Goal: Task Accomplishment & Management: Complete application form

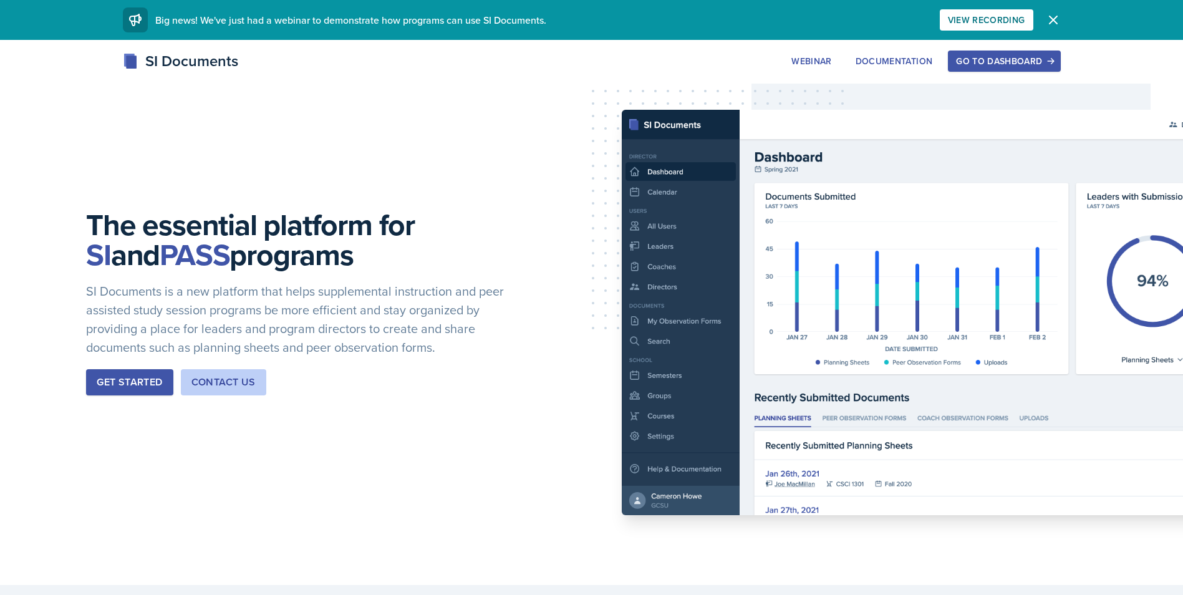
click at [982, 59] on div "Go to Dashboard" at bounding box center [1004, 61] width 96 height 10
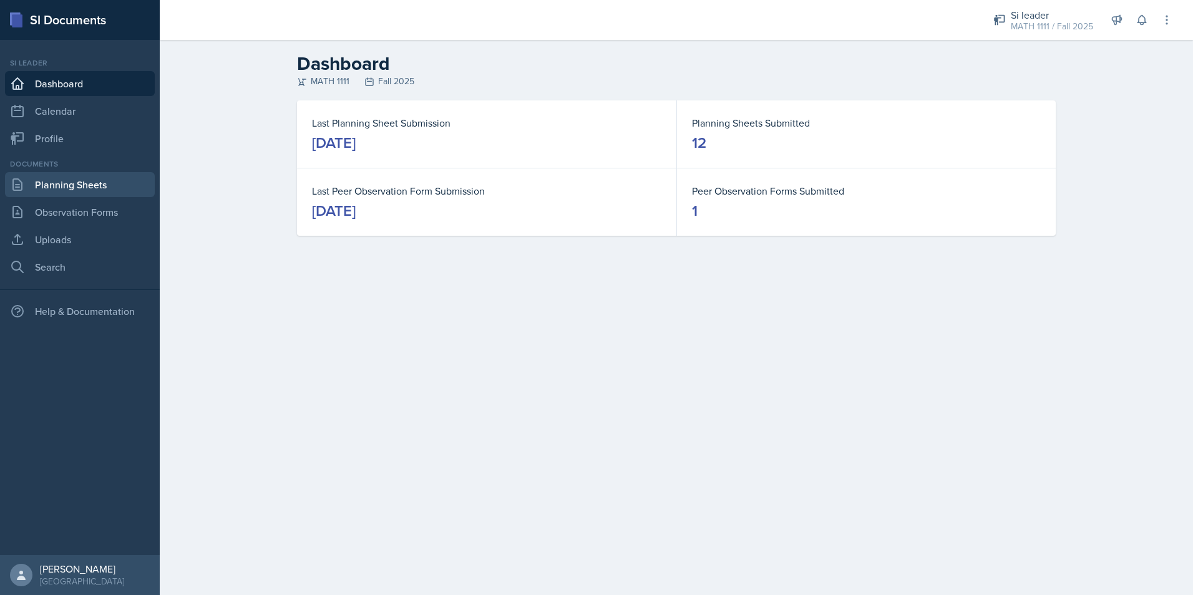
click at [125, 193] on link "Planning Sheets" at bounding box center [80, 184] width 150 height 25
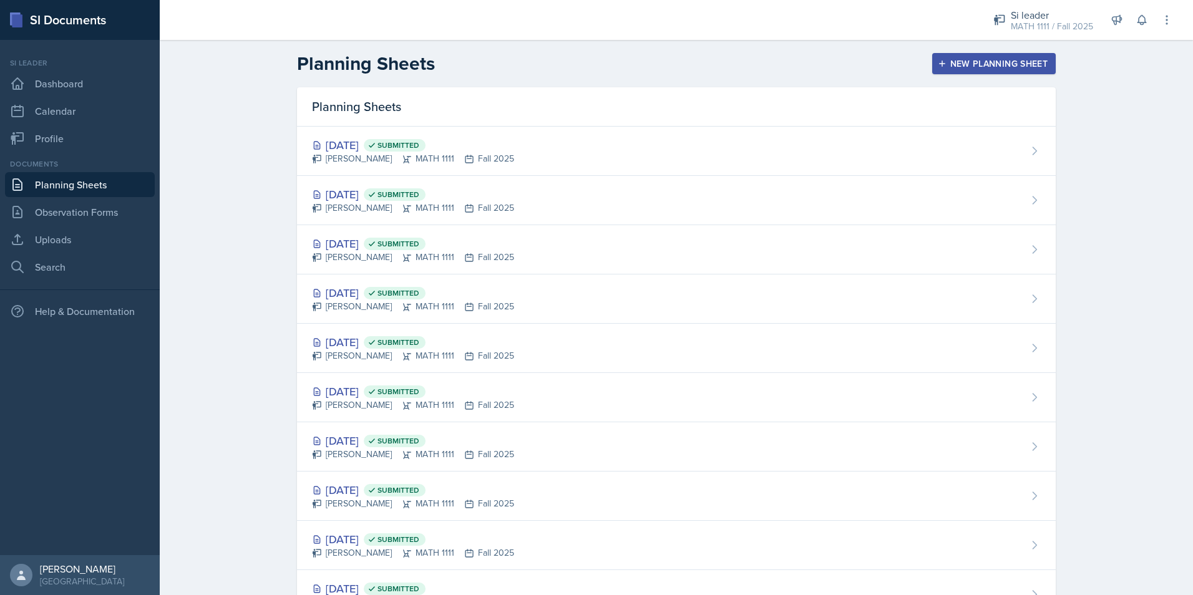
click at [981, 70] on button "New Planning Sheet" at bounding box center [993, 63] width 123 height 21
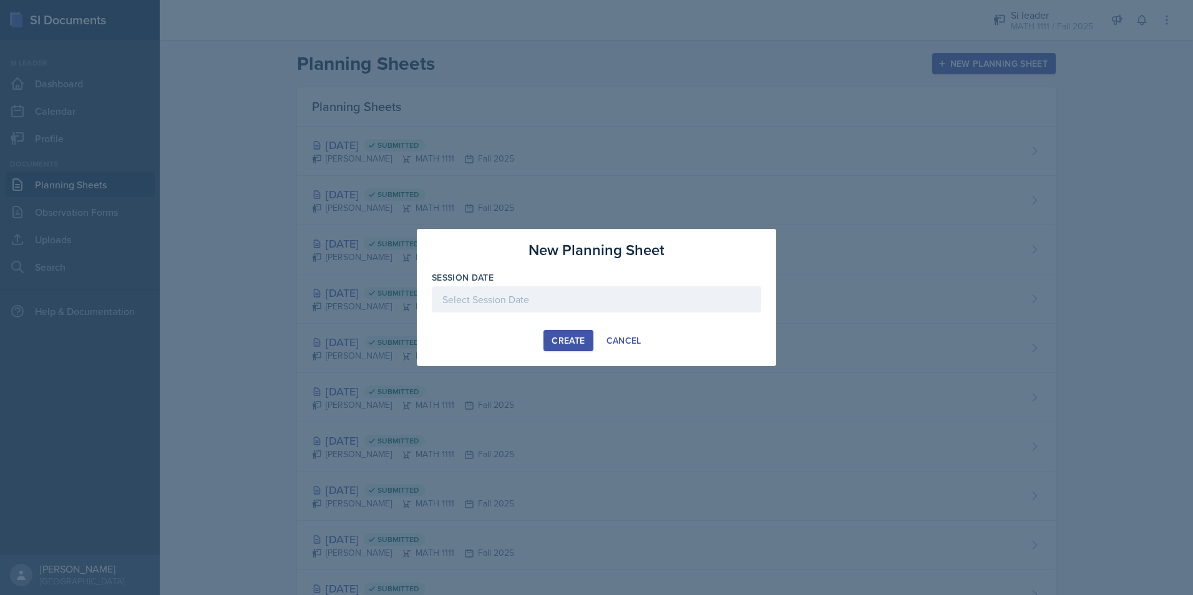
click at [615, 297] on div at bounding box center [596, 299] width 329 height 26
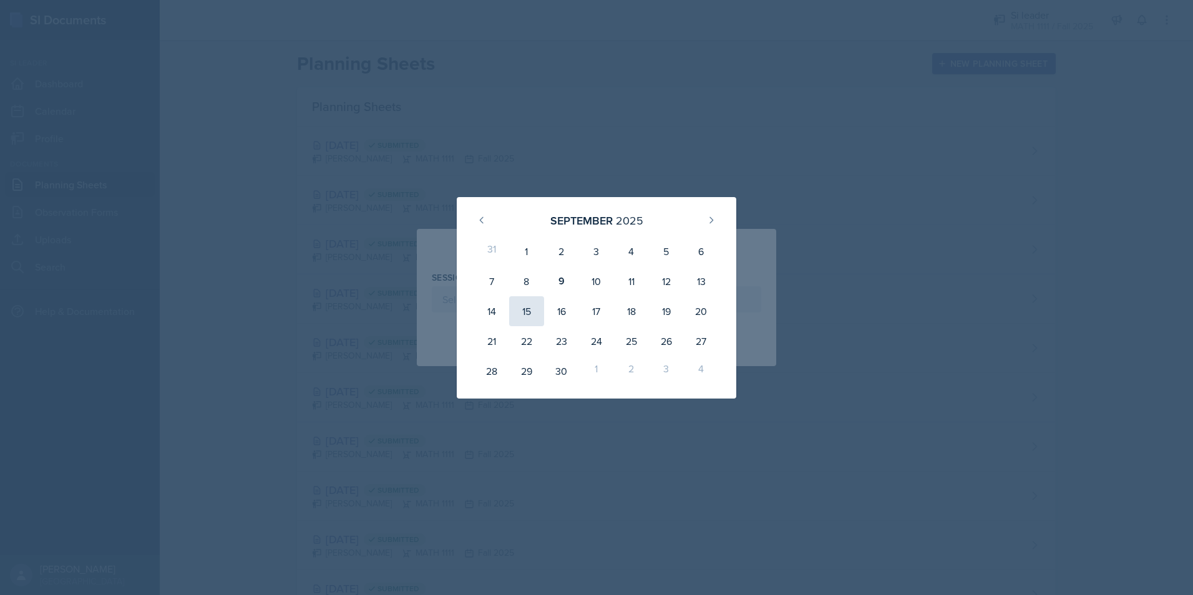
click at [537, 312] on div "15" at bounding box center [526, 311] width 35 height 30
type input "[DATE]"
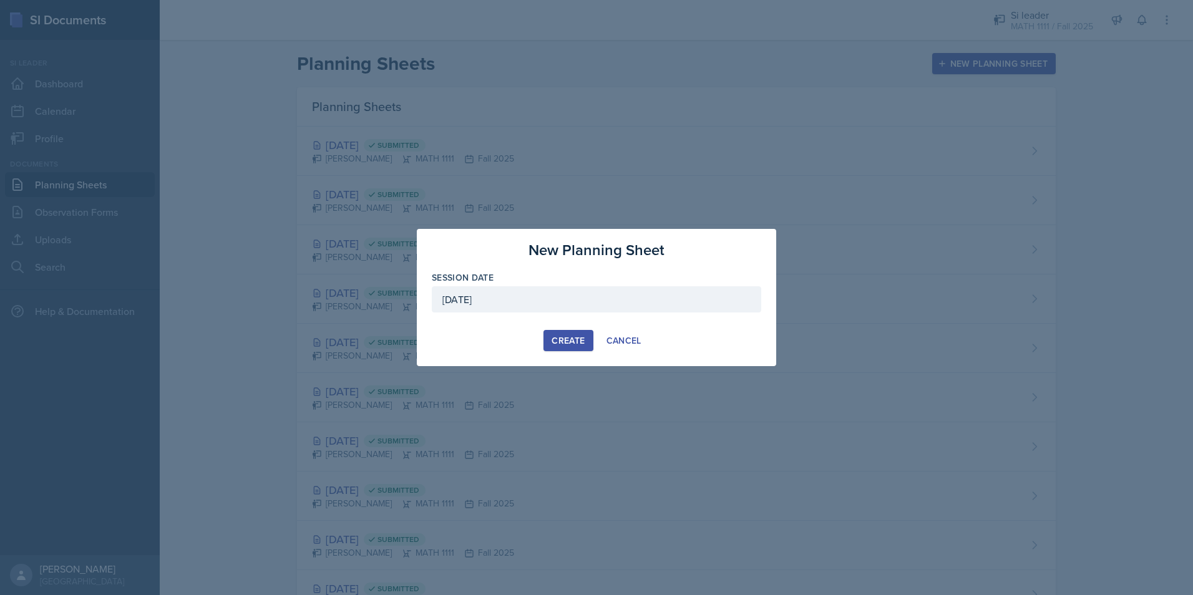
click at [563, 336] on div "Create" at bounding box center [567, 341] width 33 height 10
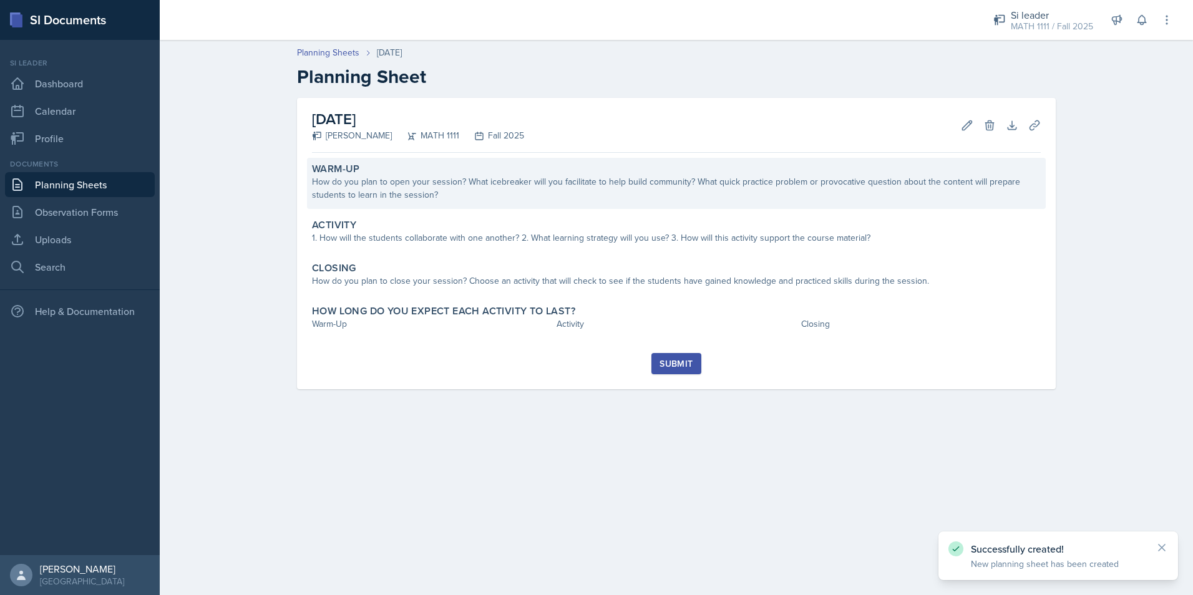
click at [552, 196] on div "How do you plan to open your session? What icebreaker will you facilitate to he…" at bounding box center [676, 188] width 729 height 26
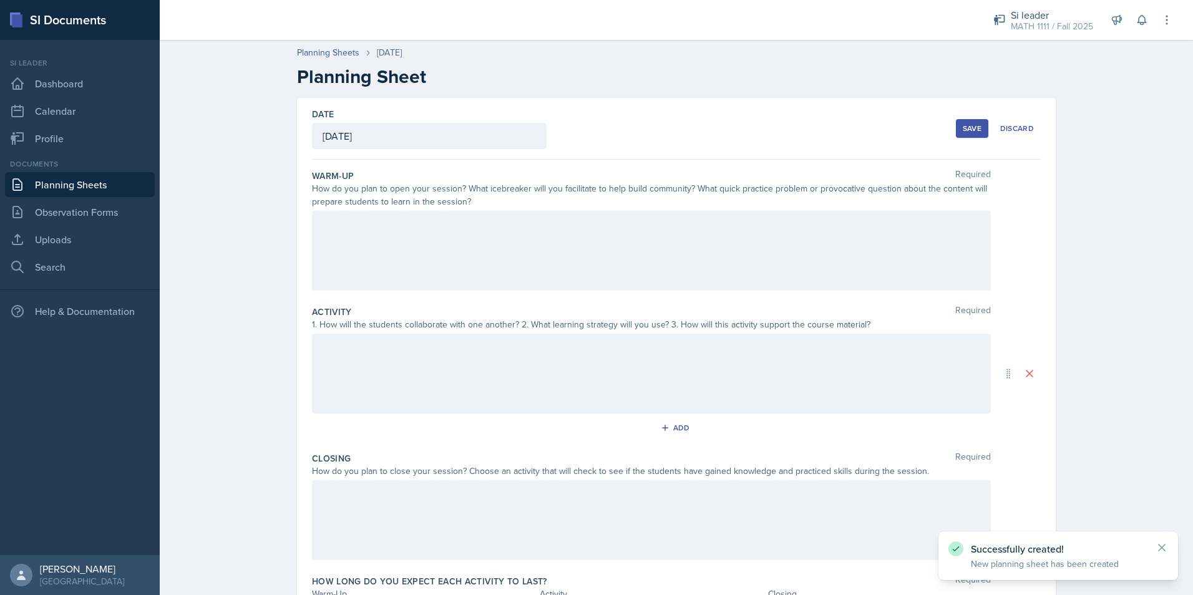
click at [571, 246] on div at bounding box center [651, 251] width 679 height 80
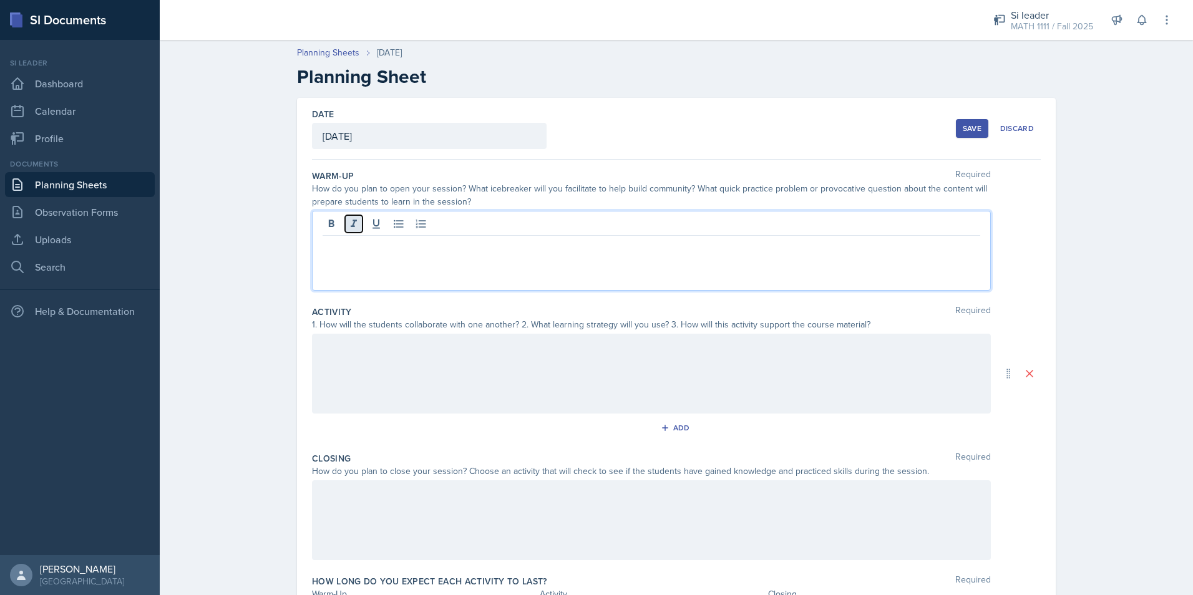
click at [356, 226] on button at bounding box center [353, 223] width 17 height 17
drag, startPoint x: 351, startPoint y: 252, endPoint x: 318, endPoint y: 256, distance: 32.6
click at [318, 256] on div "Online" at bounding box center [651, 251] width 679 height 80
click at [351, 223] on icon at bounding box center [354, 223] width 6 height 7
click at [360, 246] on p "Online" at bounding box center [650, 245] width 657 height 15
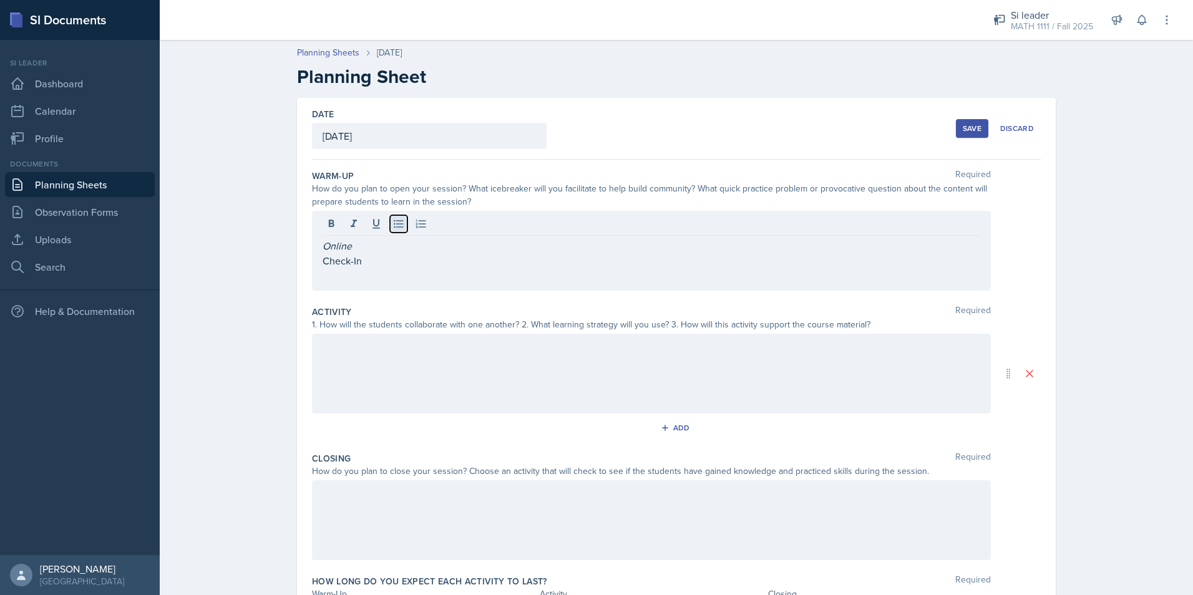
click at [392, 230] on icon at bounding box center [398, 224] width 12 height 12
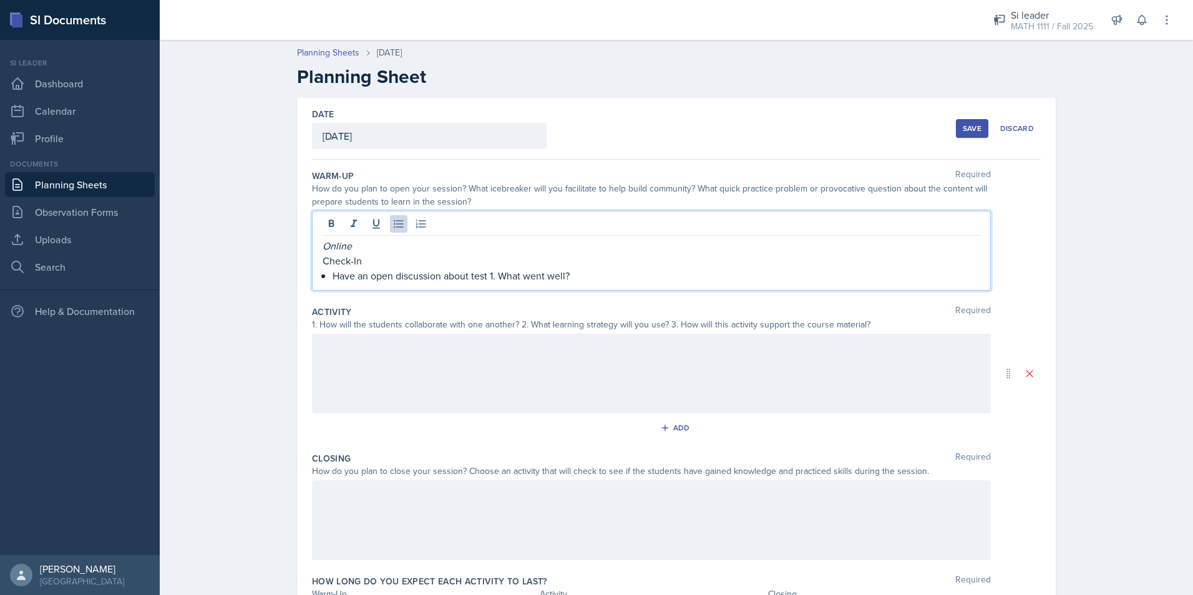
click at [472, 284] on div "Online Check-In Have an open discussion about test 1. What went well?" at bounding box center [651, 251] width 679 height 80
click at [471, 276] on p "Have an open discussion about test 1. What went well?" at bounding box center [655, 275] width 647 height 15
click at [601, 279] on p "Have an open discussion about Test 1. What went well?" at bounding box center [655, 275] width 647 height 15
click at [518, 401] on div at bounding box center [651, 374] width 679 height 80
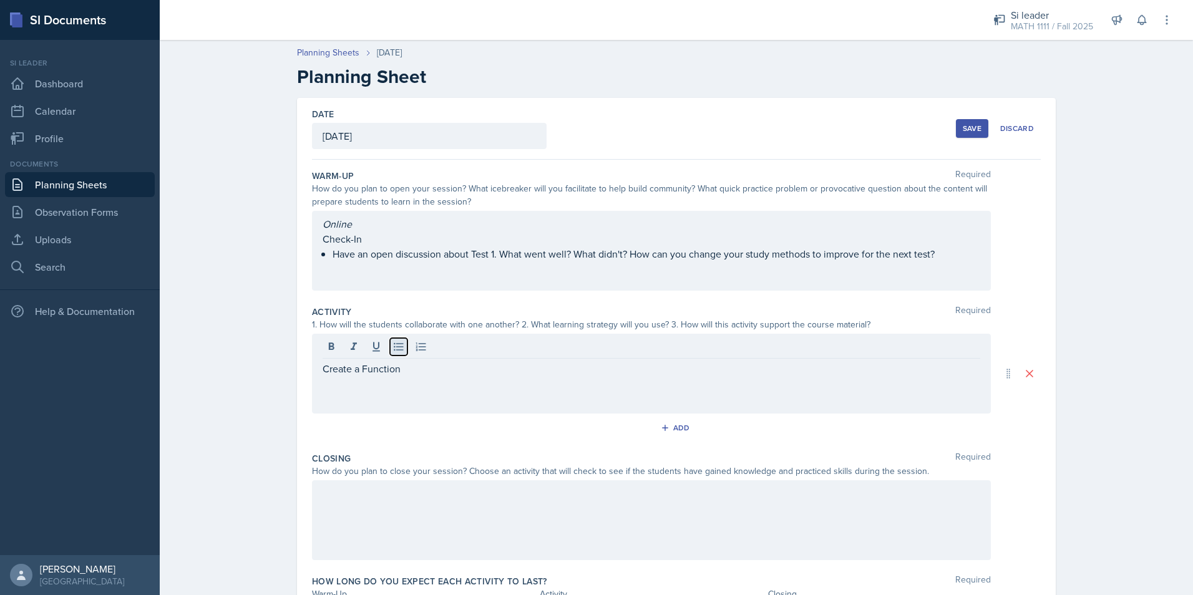
click at [399, 346] on icon at bounding box center [398, 347] width 12 height 12
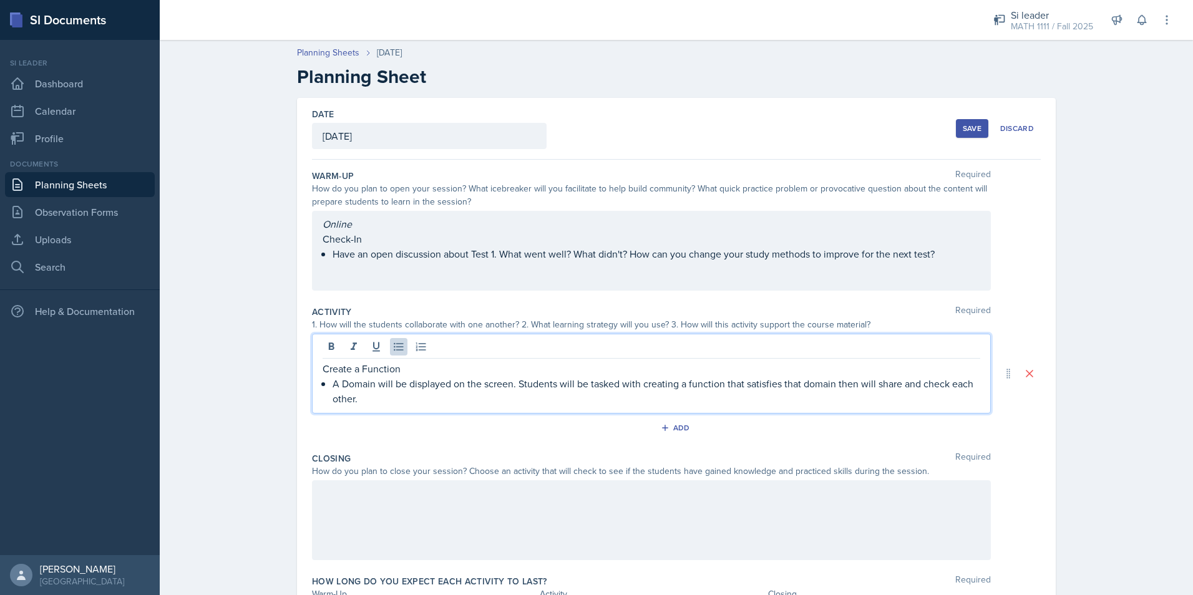
click at [344, 384] on p "A Domain will be displayed on the screen. Students will be tasked with creating…" at bounding box center [655, 391] width 647 height 30
click at [393, 405] on p "A domain will be displayed on the screen. Students will be tasked with creating…" at bounding box center [655, 391] width 647 height 30
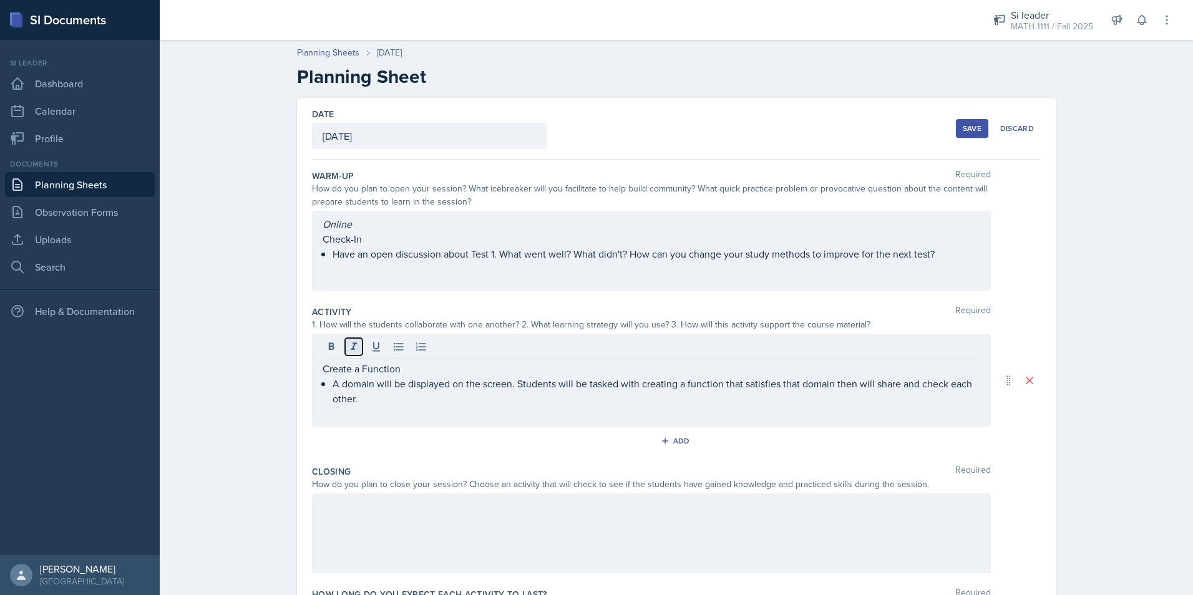
click at [353, 351] on icon at bounding box center [353, 347] width 12 height 12
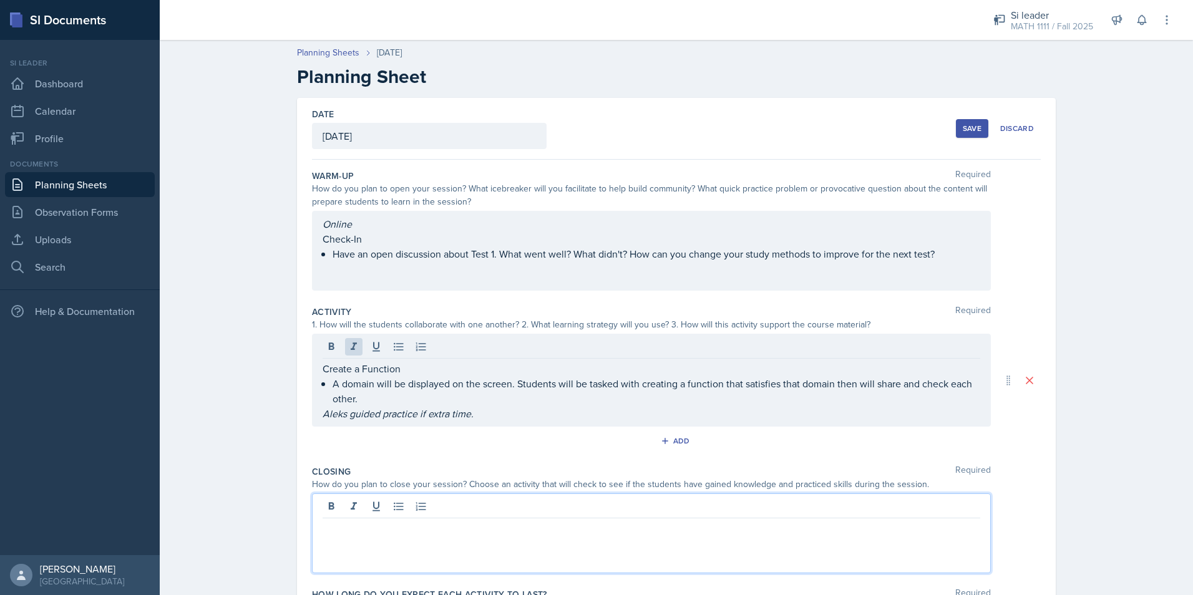
click at [406, 503] on div at bounding box center [651, 533] width 679 height 80
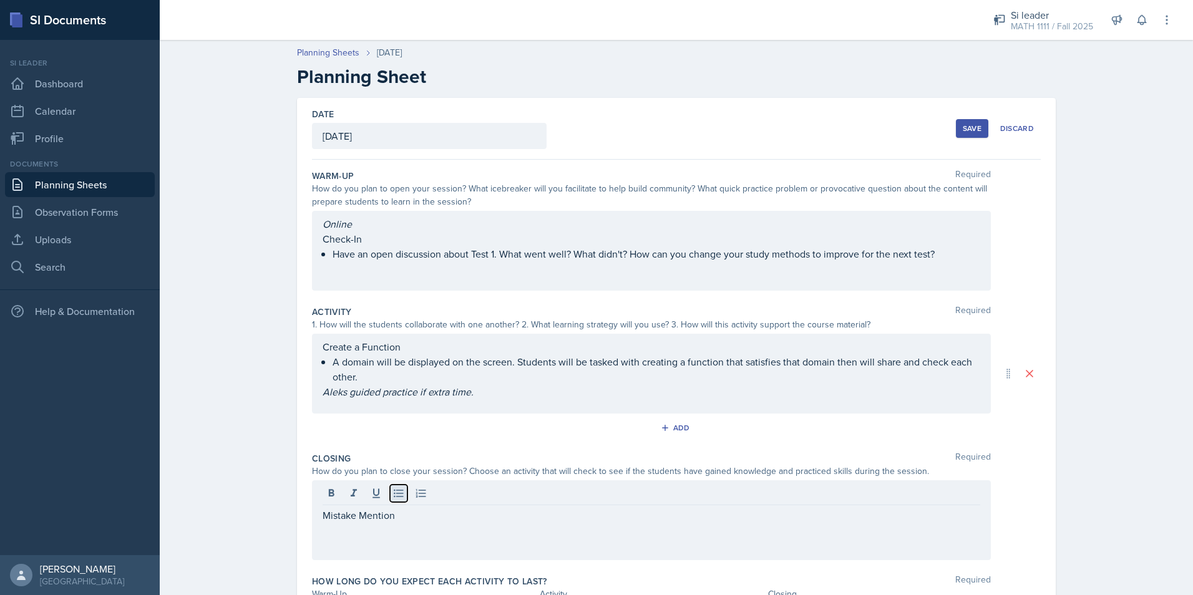
click at [397, 495] on icon at bounding box center [398, 493] width 12 height 12
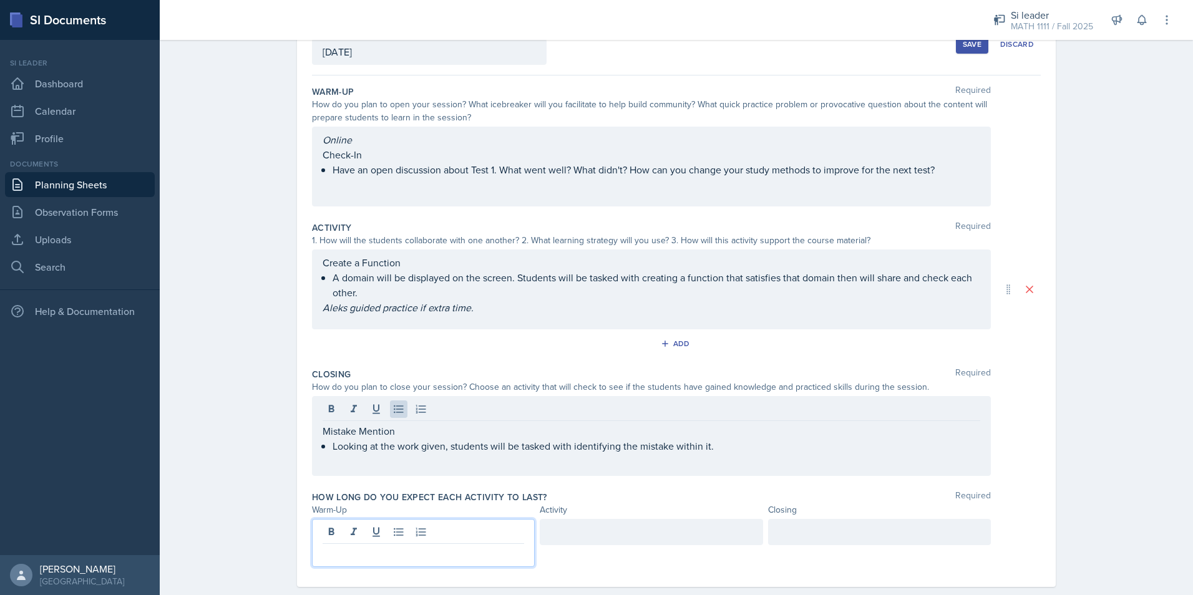
scroll to position [106, 0]
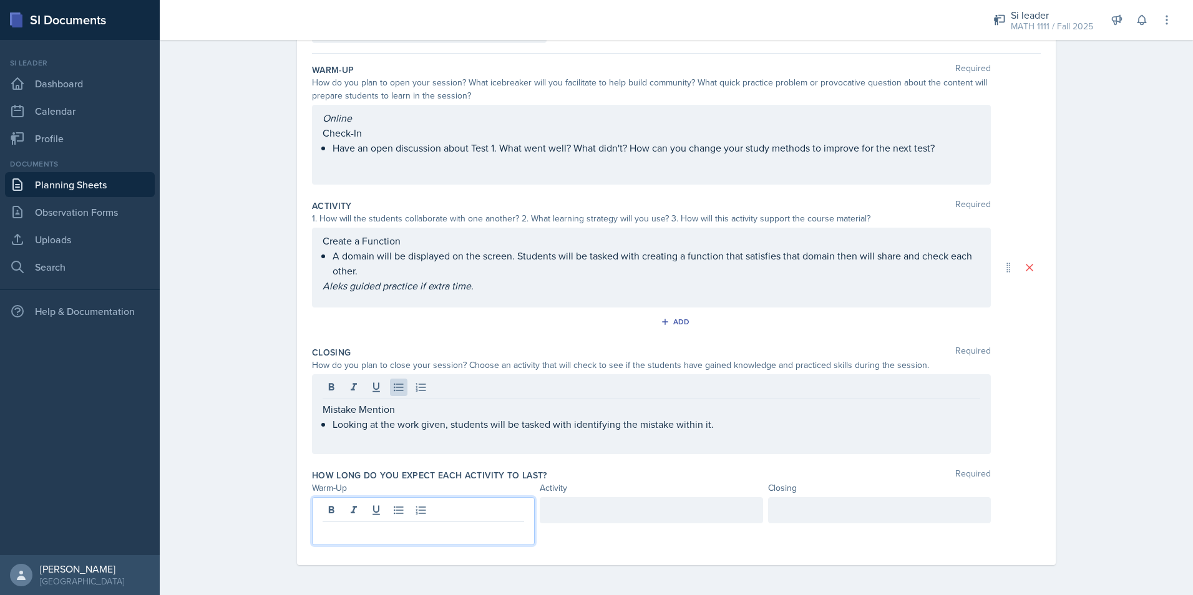
click at [402, 530] on p at bounding box center [422, 532] width 201 height 15
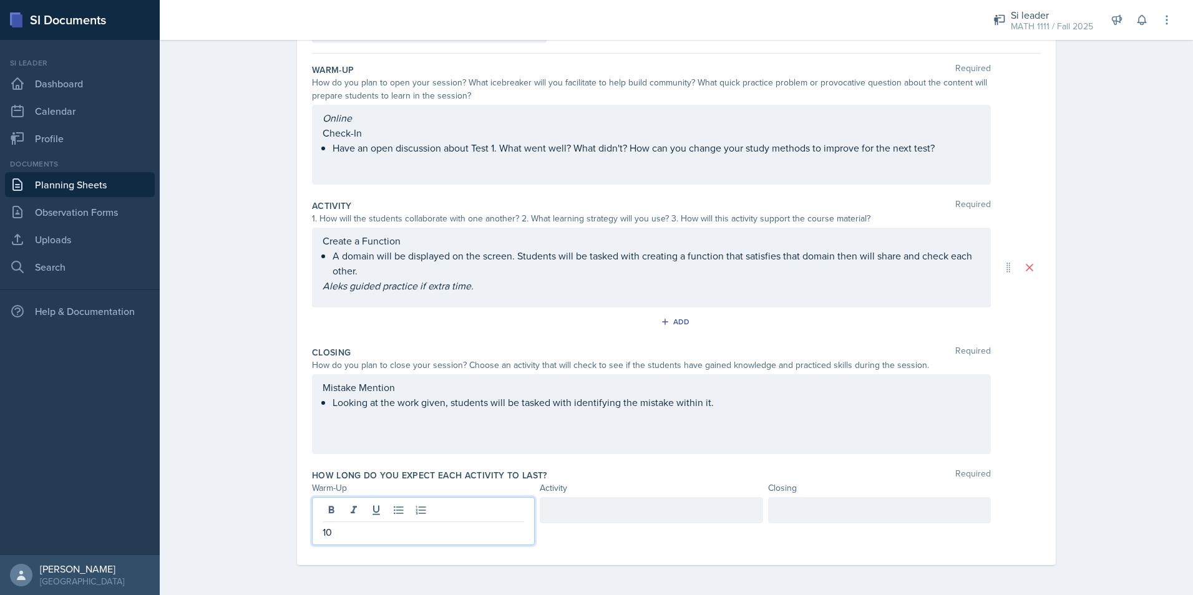
click at [626, 516] on div at bounding box center [651, 510] width 223 height 26
click at [805, 500] on div at bounding box center [879, 510] width 223 height 26
click at [1096, 362] on div "Planning Sheets [DATE] Planning Sheet Date [DATE] [DATE] 31 1 2 3 4 5 6 7 8 9 1…" at bounding box center [676, 261] width 1033 height 667
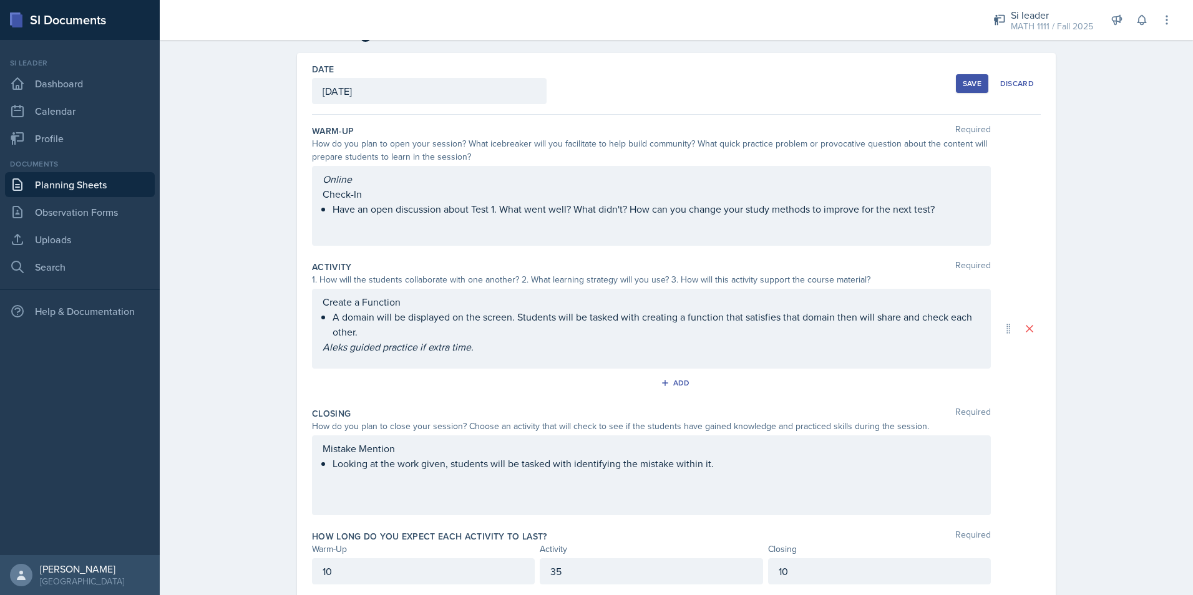
scroll to position [0, 0]
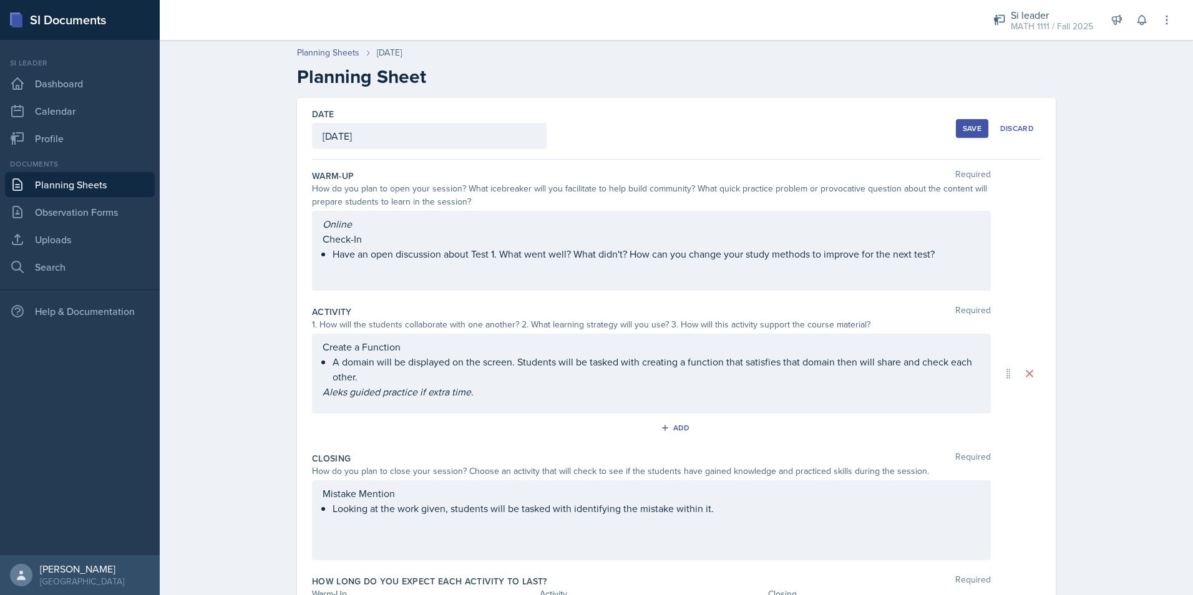
click at [969, 135] on button "Save" at bounding box center [972, 128] width 32 height 19
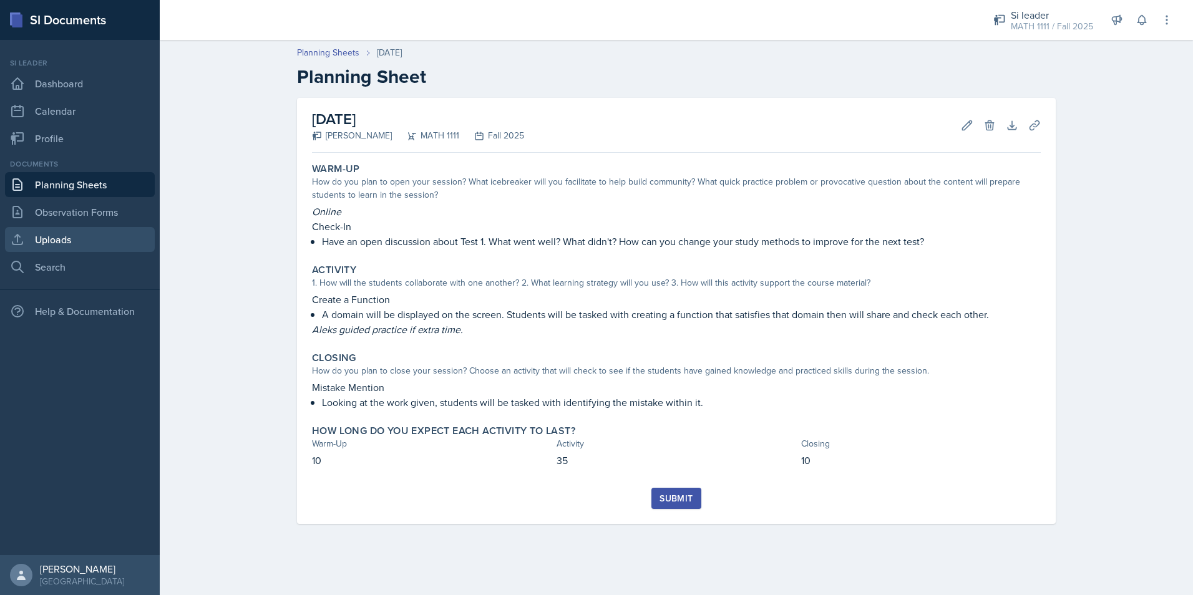
click at [100, 251] on link "Uploads" at bounding box center [80, 239] width 150 height 25
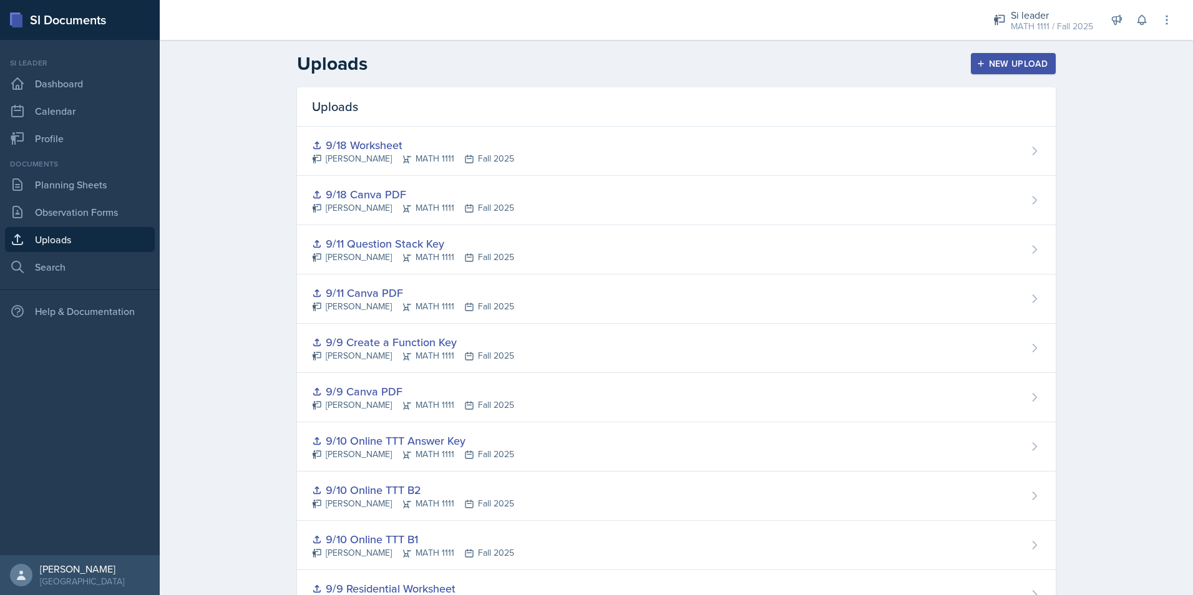
click at [981, 65] on div "New Upload" at bounding box center [1013, 64] width 69 height 10
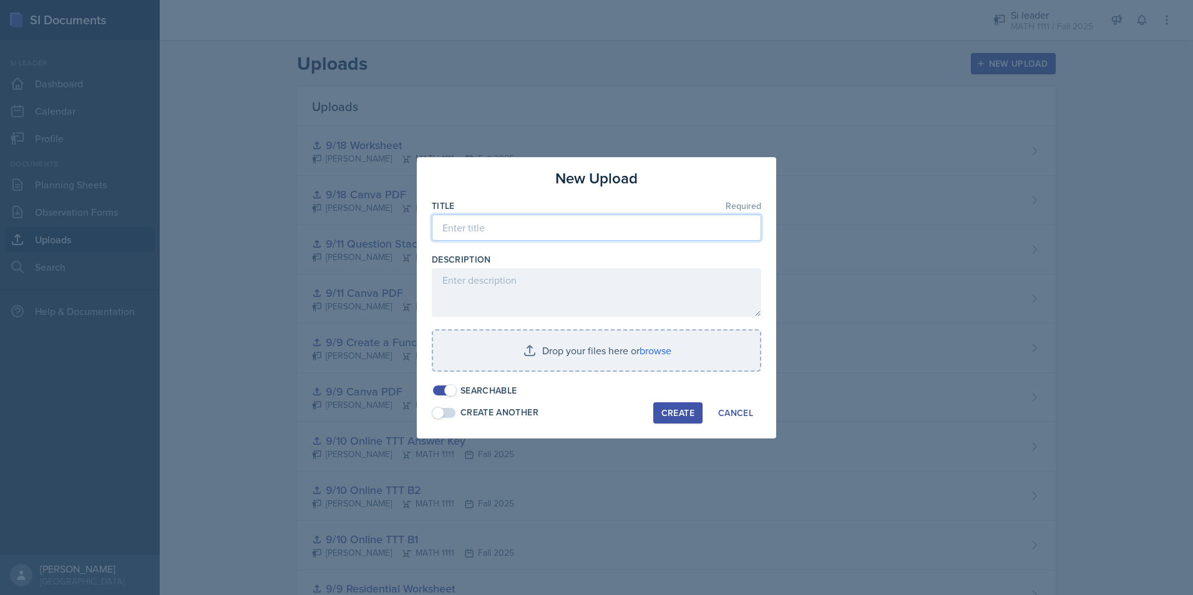
click at [649, 235] on input at bounding box center [596, 228] width 329 height 26
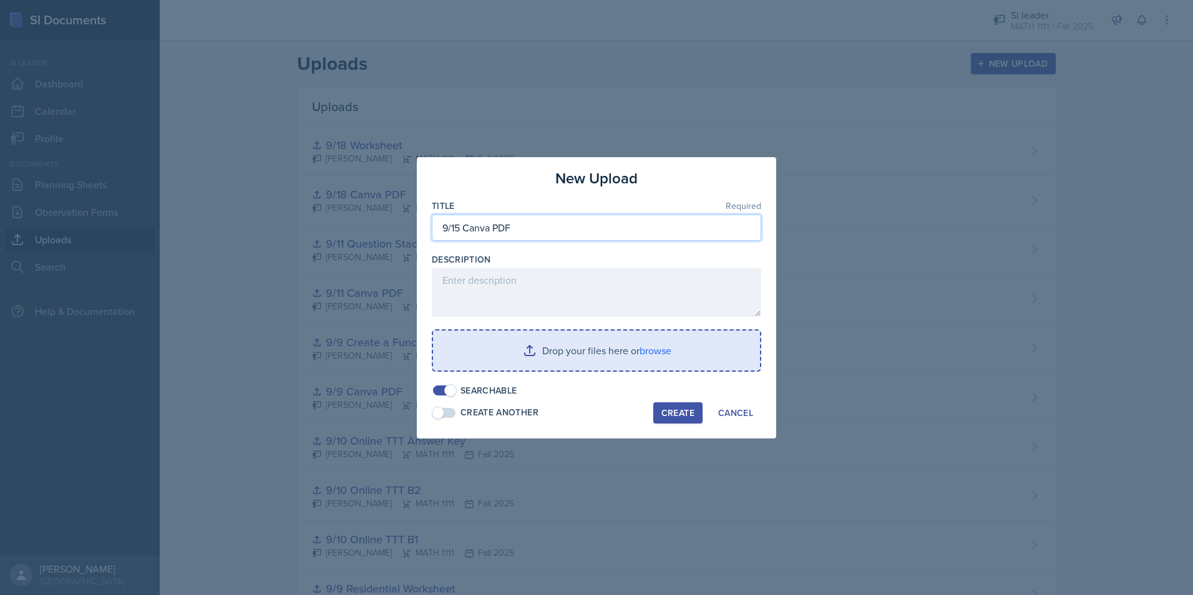
type input "9/15 Canva PDF"
click at [637, 342] on input "file" at bounding box center [596, 351] width 327 height 40
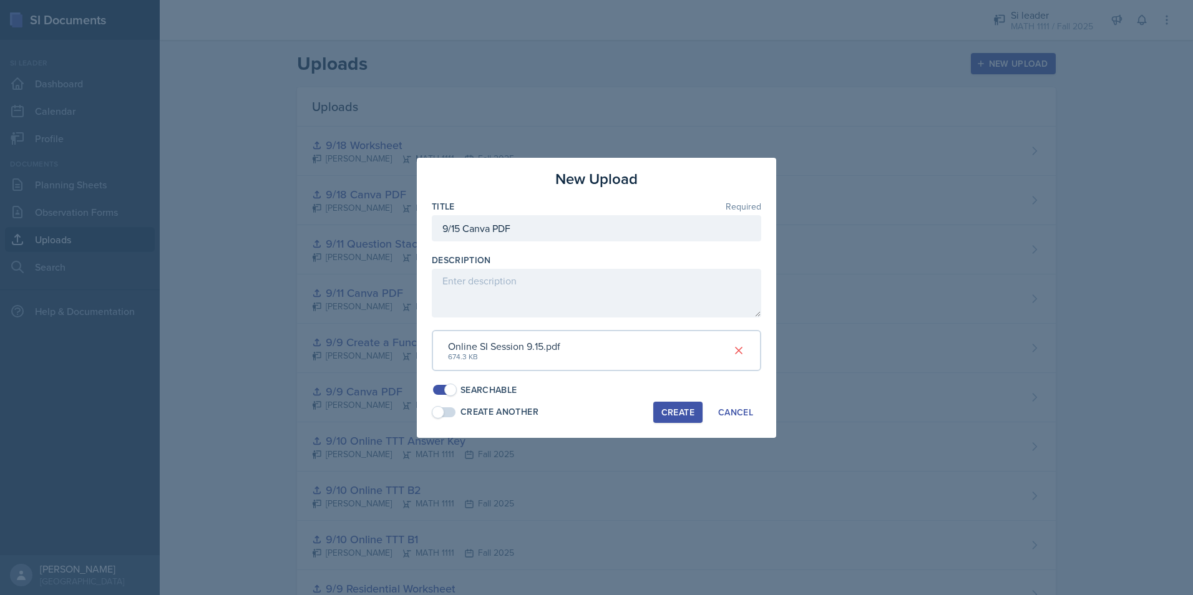
click at [670, 410] on div "Create" at bounding box center [677, 412] width 33 height 10
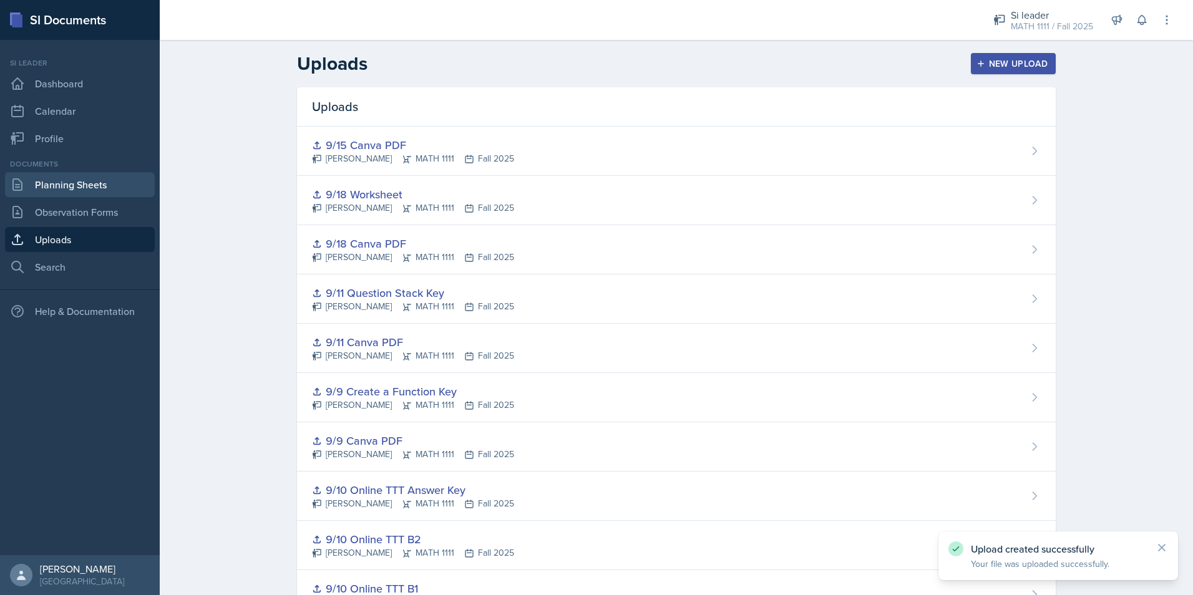
click at [83, 185] on link "Planning Sheets" at bounding box center [80, 184] width 150 height 25
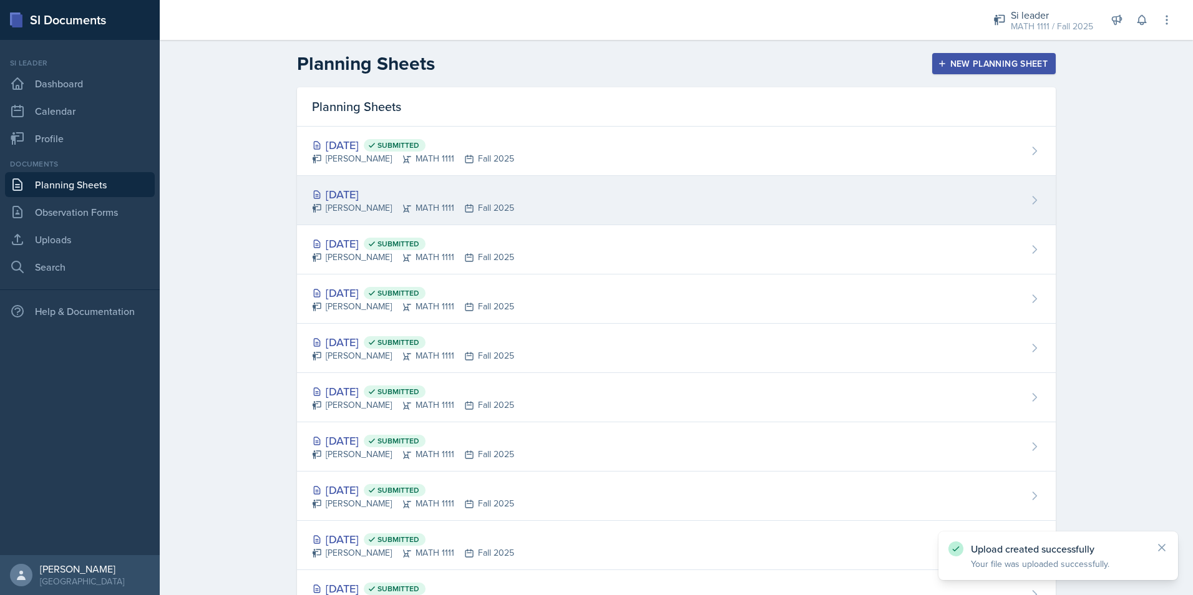
click at [354, 193] on div "[DATE]" at bounding box center [413, 194] width 202 height 17
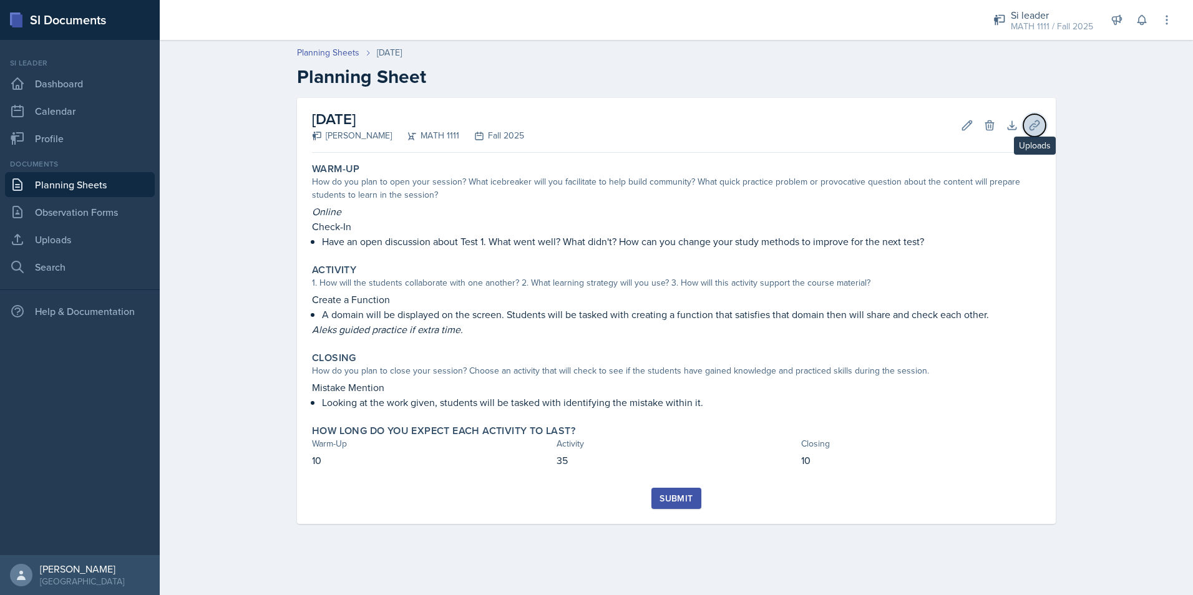
click at [1031, 123] on icon at bounding box center [1034, 125] width 12 height 12
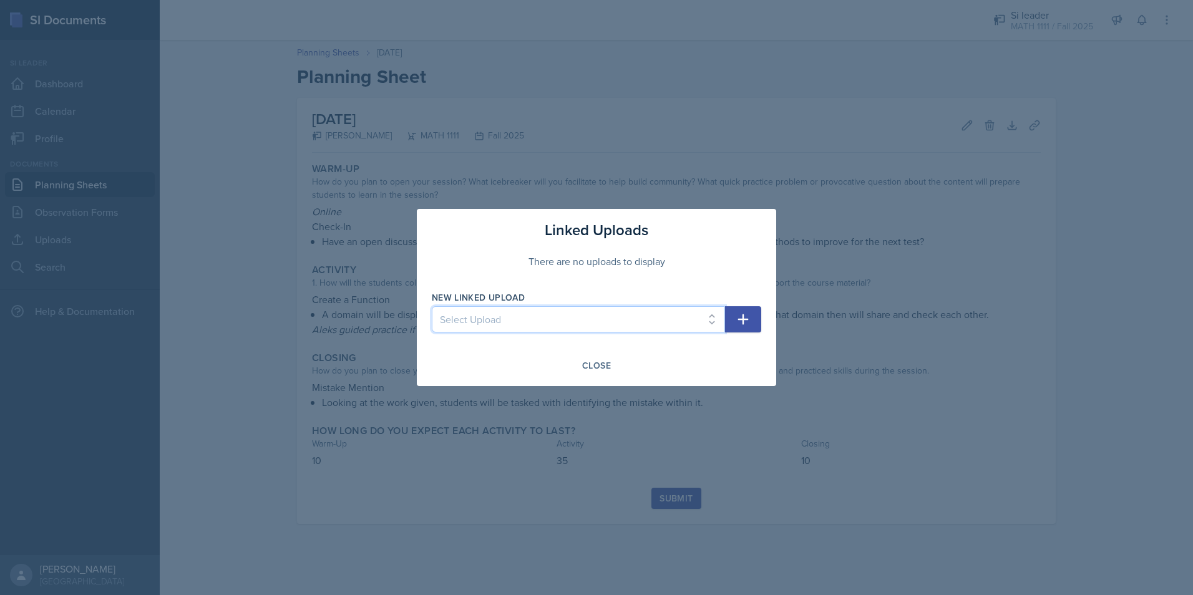
click at [632, 331] on select "Select Upload Mock Session Plan 8/26 Canva PDF 8/28 Canva PDF 8/28 Worksheet 9/…" at bounding box center [578, 319] width 293 height 26
select select "acc23126-cf29-4d31-a0cd-1135e8df5796"
click at [432, 306] on select "Select Upload Mock Session Plan 8/26 Canva PDF 8/28 Canva PDF 8/28 Worksheet 9/…" at bounding box center [578, 319] width 293 height 26
click at [743, 311] on button "button" at bounding box center [743, 319] width 36 height 26
select select
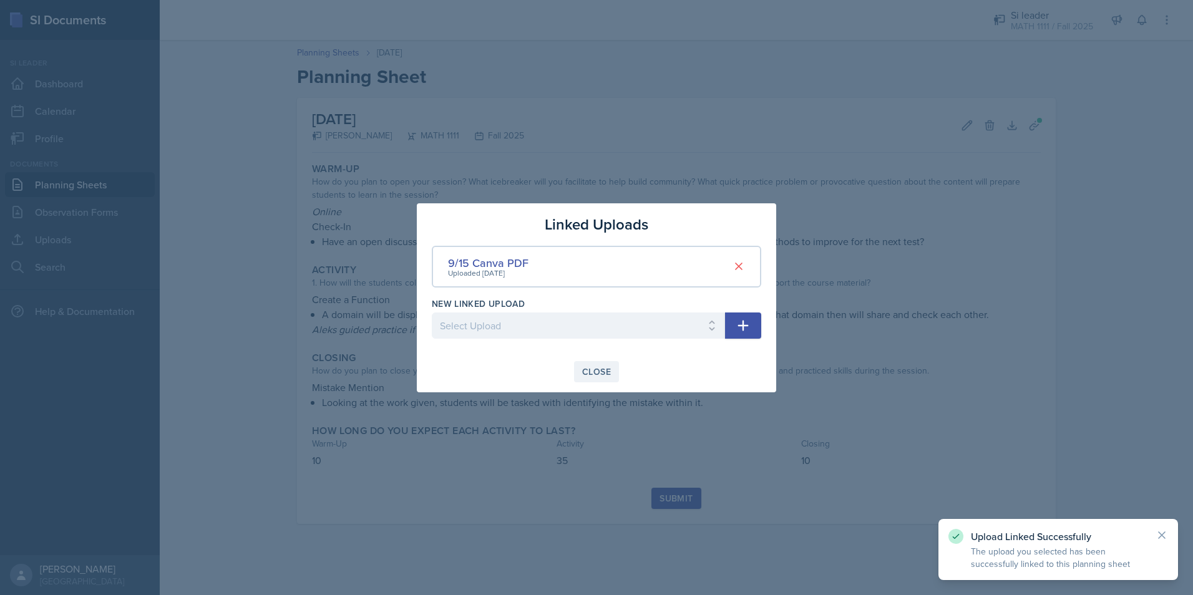
click at [602, 372] on div "Close" at bounding box center [596, 372] width 29 height 10
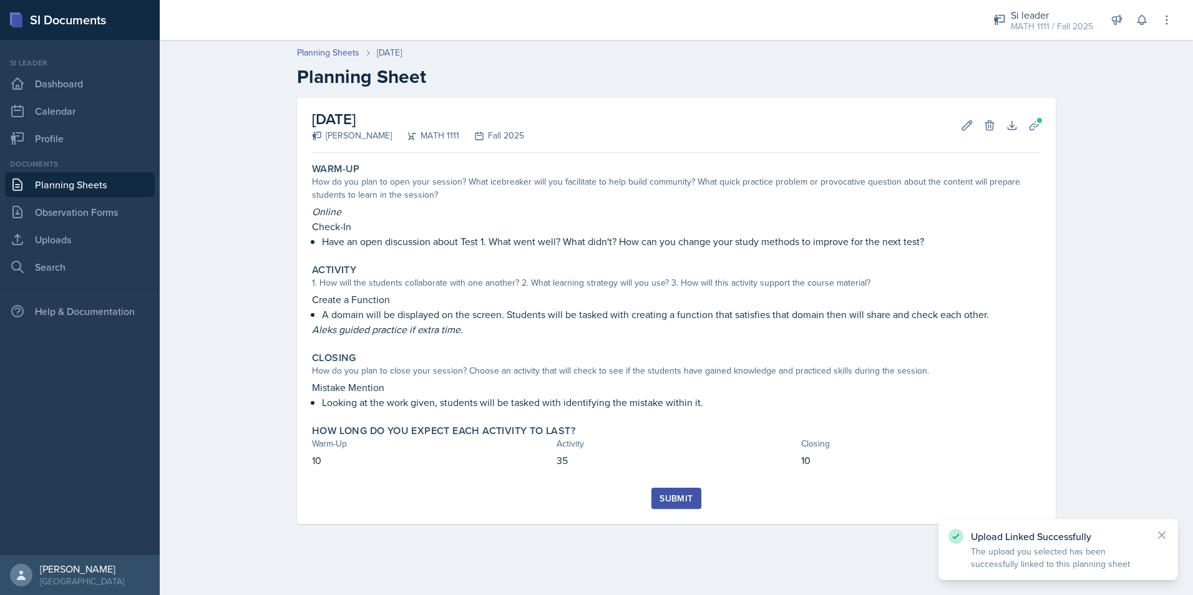
click at [686, 496] on div "Submit" at bounding box center [675, 498] width 33 height 10
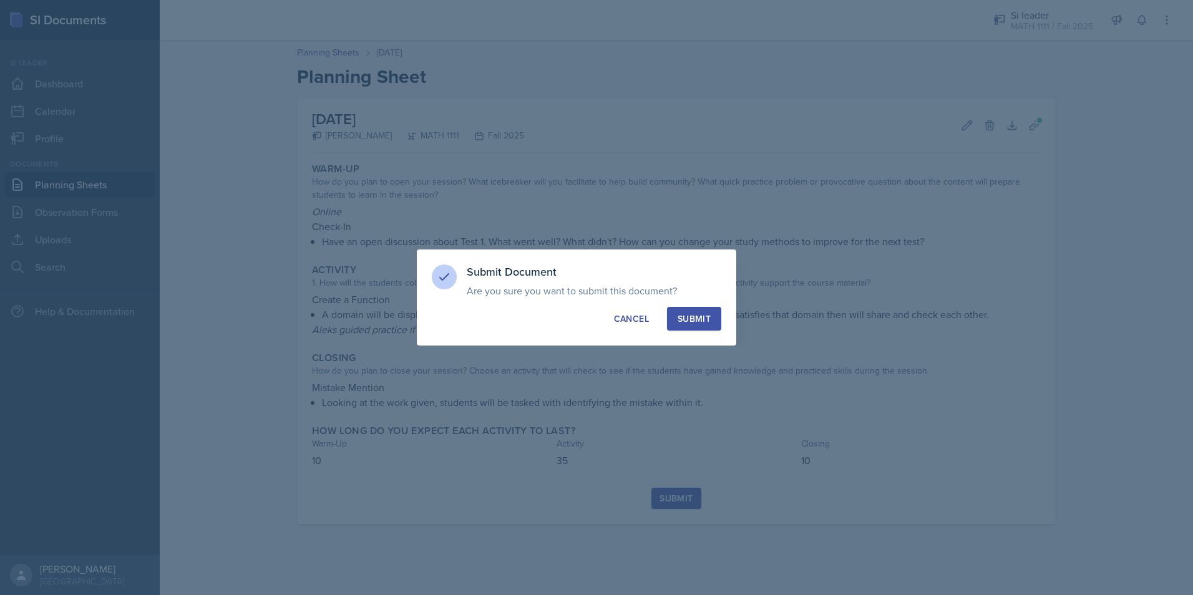
click at [700, 329] on button "Submit" at bounding box center [694, 319] width 54 height 24
click at [700, 323] on button "Submit" at bounding box center [694, 319] width 54 height 24
